Goal: Task Accomplishment & Management: Use online tool/utility

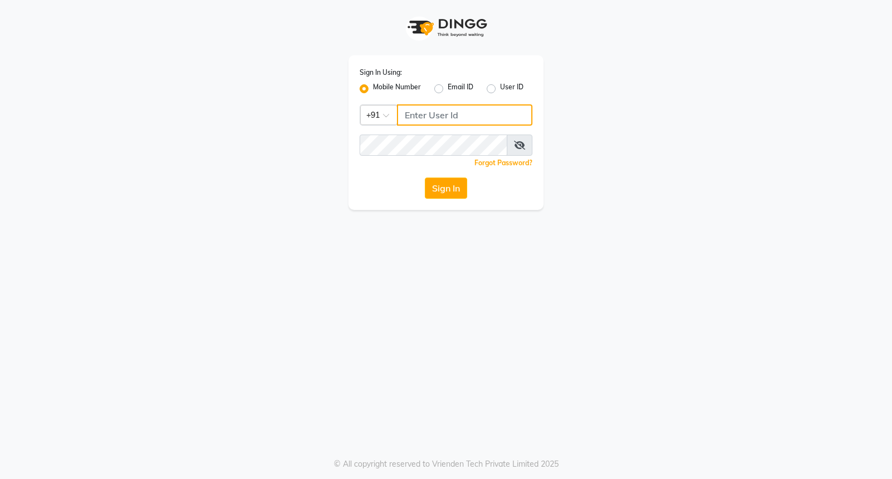
type input "8237339021"
click at [471, 189] on div "Sign In" at bounding box center [446, 187] width 173 height 21
click at [423, 182] on div "Sign In" at bounding box center [446, 187] width 173 height 21
click at [428, 182] on button "Sign In" at bounding box center [446, 187] width 42 height 21
